Goal: Task Accomplishment & Management: Use online tool/utility

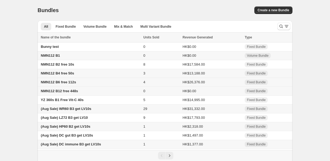
scroll to position [27, 0]
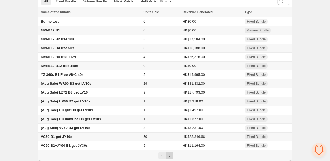
click at [170, 157] on icon "Next" at bounding box center [169, 155] width 5 height 5
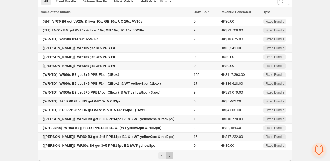
click at [170, 157] on icon "Next" at bounding box center [169, 155] width 5 height 5
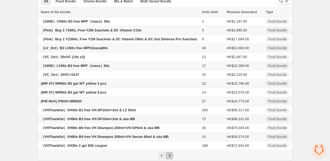
click at [170, 157] on icon "Next" at bounding box center [169, 155] width 5 height 5
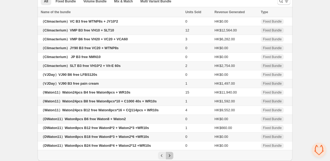
click at [170, 157] on icon "Next" at bounding box center [169, 155] width 5 height 5
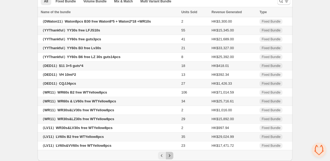
click at [170, 157] on icon "Next" at bounding box center [169, 155] width 5 height 5
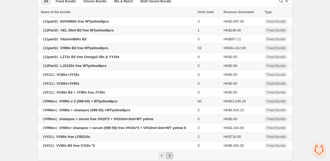
click at [170, 157] on icon "Next" at bounding box center [169, 155] width 5 height 5
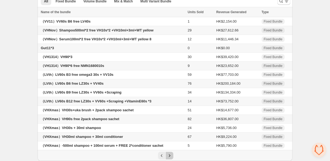
click at [170, 157] on icon "Next" at bounding box center [169, 155] width 5 height 5
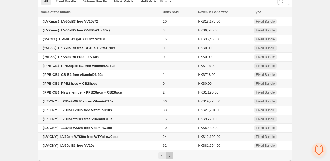
click at [170, 157] on icon "Next" at bounding box center [169, 155] width 5 height 5
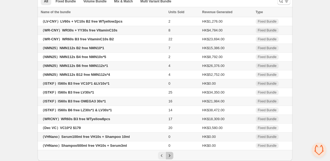
click at [170, 157] on icon "Next" at bounding box center [169, 155] width 5 height 5
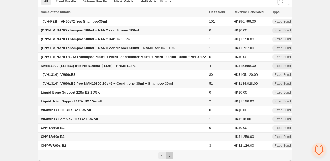
click at [170, 157] on icon "Next" at bounding box center [169, 155] width 5 height 5
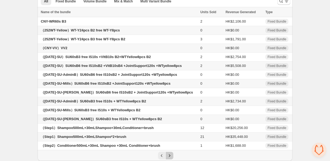
click at [170, 157] on icon "Next" at bounding box center [169, 155] width 5 height 5
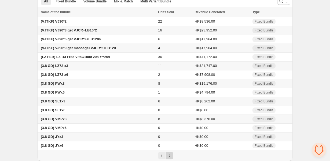
click at [170, 157] on icon "Next" at bounding box center [169, 155] width 5 height 5
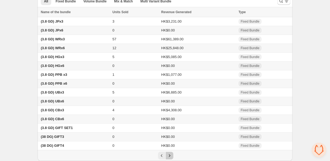
click at [170, 157] on icon "Next" at bounding box center [169, 155] width 5 height 5
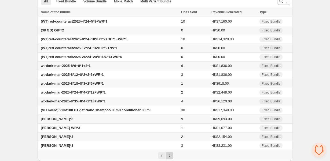
click at [170, 157] on icon "Next" at bounding box center [169, 155] width 5 height 5
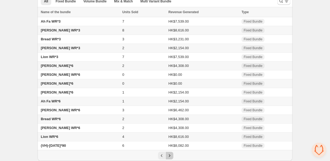
click at [170, 157] on icon "Next" at bounding box center [169, 155] width 5 height 5
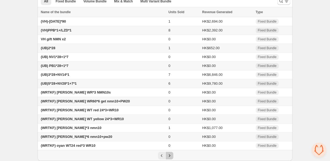
click at [170, 157] on icon "Next" at bounding box center [169, 155] width 5 height 5
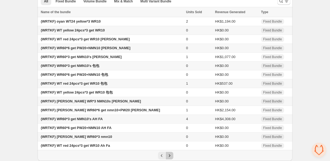
click at [170, 157] on icon "Next" at bounding box center [169, 155] width 5 height 5
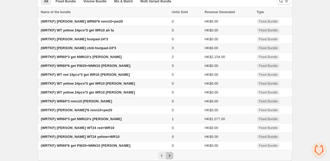
click at [170, 157] on icon "Next" at bounding box center [169, 155] width 5 height 5
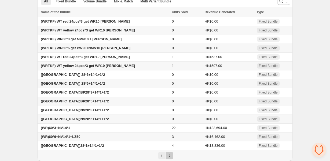
click at [170, 157] on icon "Next" at bounding box center [169, 155] width 5 height 5
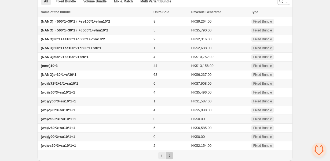
click at [170, 157] on icon "Next" at bounding box center [169, 155] width 5 height 5
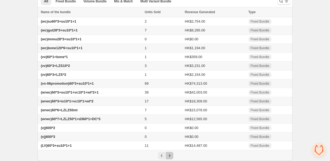
click at [170, 157] on icon "Next" at bounding box center [169, 155] width 5 height 5
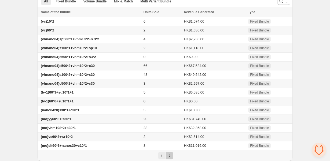
click at [170, 157] on icon "Next" at bounding box center [169, 155] width 5 height 5
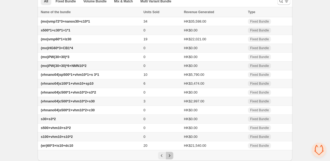
click at [170, 157] on icon "Next" at bounding box center [169, 155] width 5 height 5
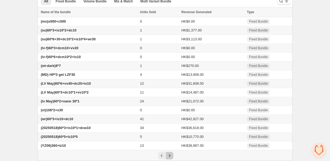
click at [170, 157] on icon "Next" at bounding box center [169, 155] width 5 height 5
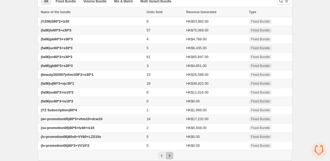
click at [170, 157] on icon "Next" at bounding box center [169, 155] width 5 height 5
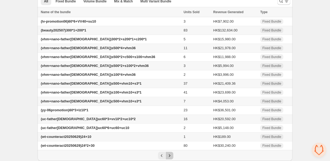
click at [170, 157] on icon "Next" at bounding box center [169, 155] width 5 height 5
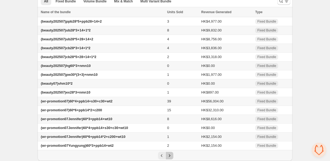
click at [170, 157] on icon "Next" at bounding box center [169, 155] width 5 height 5
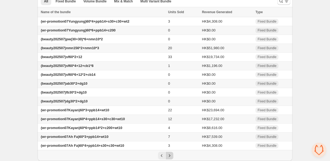
click at [170, 157] on icon "Next" at bounding box center [169, 155] width 5 height 5
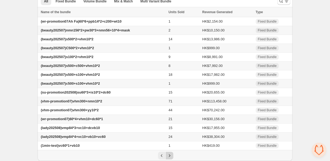
click at [170, 157] on icon "Next" at bounding box center [169, 155] width 5 height 5
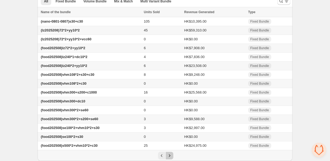
click at [170, 157] on icon "Next" at bounding box center [169, 155] width 5 height 5
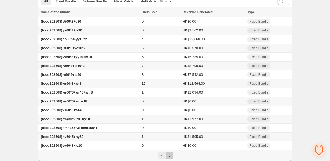
click at [170, 157] on icon "Next" at bounding box center [169, 155] width 5 height 5
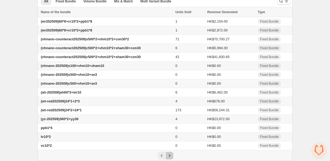
click at [170, 157] on icon "Next" at bounding box center [169, 155] width 5 height 5
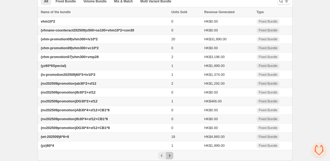
click at [170, 157] on icon "Next" at bounding box center [169, 155] width 5 height 5
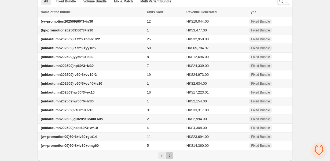
click at [170, 157] on icon "Next" at bounding box center [169, 155] width 5 height 5
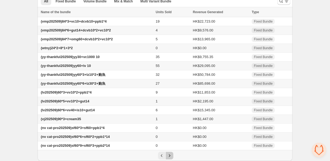
click at [170, 157] on icon "Next" at bounding box center [169, 155] width 5 height 5
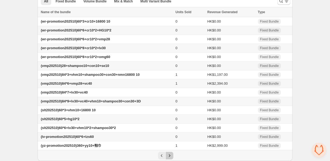
click at [170, 157] on icon "Next" at bounding box center [169, 155] width 5 height 5
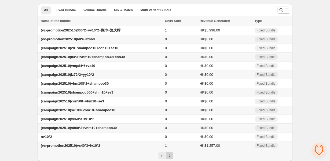
scroll to position [18, 0]
click at [170, 157] on div "Pagination" at bounding box center [170, 156] width 8 height 8
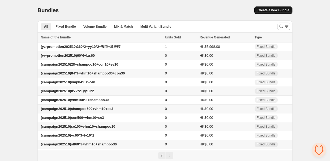
click at [268, 8] on button "Create a new Bundle" at bounding box center [274, 10] width 38 height 8
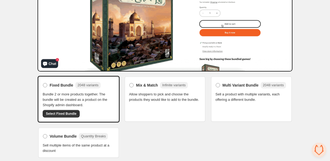
scroll to position [79, 0]
click at [67, 114] on span "Select Fixed Bundle" at bounding box center [61, 113] width 31 height 4
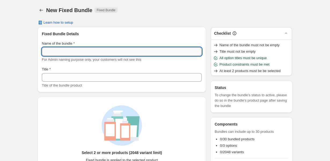
click at [61, 55] on input "Name of the bundle" at bounding box center [122, 51] width 160 height 9
type input "*"
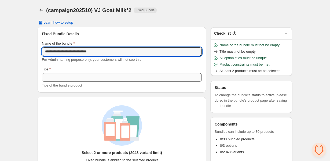
type input "**********"
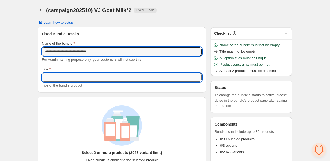
click at [75, 77] on input "Title" at bounding box center [122, 77] width 160 height 9
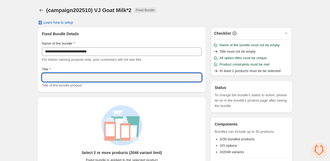
paste input "**********"
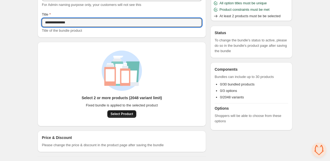
type input "**********"
click at [114, 114] on span "Select Product" at bounding box center [122, 114] width 23 height 4
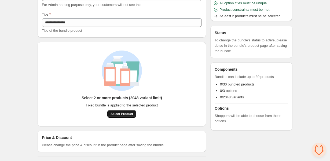
scroll to position [28, 0]
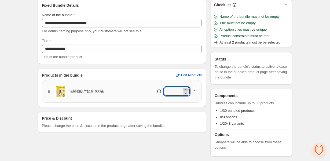
click at [187, 89] on icon at bounding box center [185, 89] width 5 height 5
type input "*"
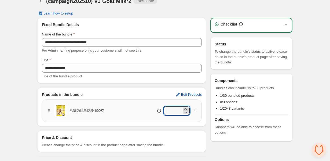
scroll to position [9, 0]
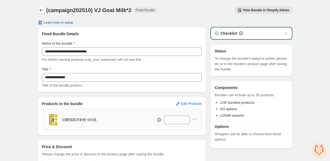
click at [41, 9] on icon "Back" at bounding box center [41, 10] width 5 height 5
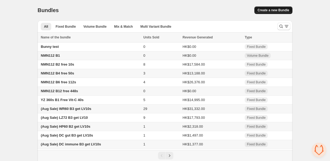
click at [263, 10] on span "Create a new Bundle" at bounding box center [274, 10] width 32 height 4
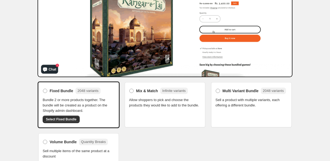
scroll to position [79, 0]
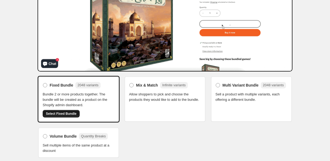
click at [64, 112] on span "Select Fixed Bundle" at bounding box center [61, 113] width 31 height 4
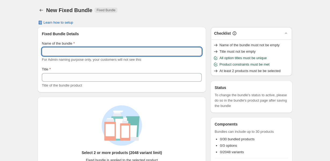
click at [113, 50] on input "Name of the bundle" at bounding box center [122, 51] width 160 height 9
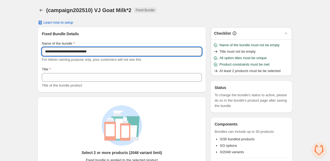
click at [87, 51] on input "**********" at bounding box center [122, 51] width 160 height 9
type input "**********"
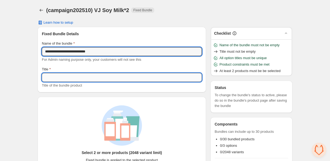
click at [75, 78] on input "Title" at bounding box center [122, 77] width 160 height 9
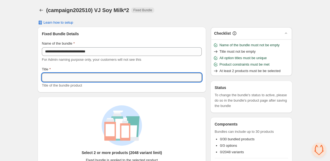
paste input "**********"
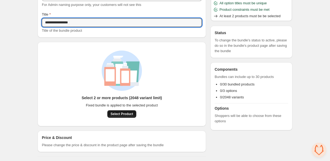
type input "**********"
click at [114, 114] on span "Select Product" at bounding box center [122, 114] width 23 height 4
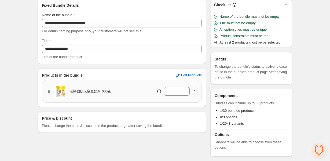
scroll to position [28, 0]
click at [185, 88] on icon at bounding box center [185, 89] width 5 height 5
type input "*"
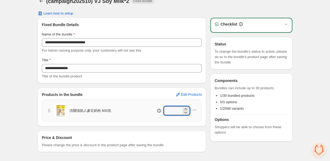
scroll to position [9, 0]
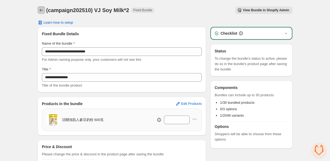
click at [39, 11] on icon "Back" at bounding box center [41, 10] width 5 height 5
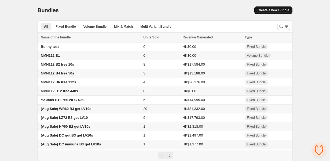
click at [258, 11] on span "Create a new Bundle" at bounding box center [274, 10] width 32 height 4
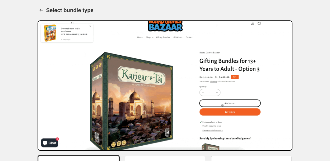
scroll to position [79, 0]
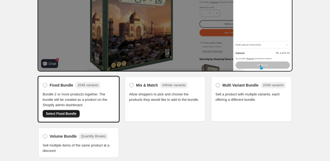
click at [65, 111] on span "Select Fixed Bundle" at bounding box center [61, 113] width 31 height 4
